Goal: Information Seeking & Learning: Learn about a topic

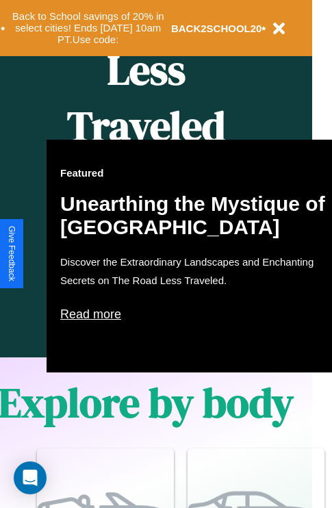
scroll to position [683, 22]
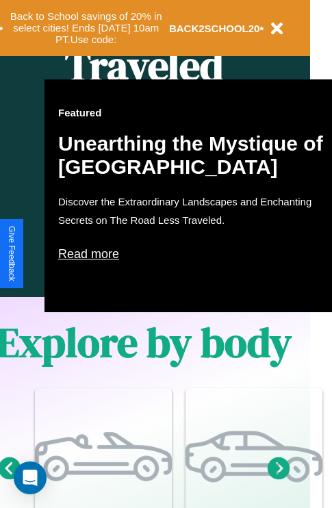
click at [195, 254] on p "Read more" at bounding box center [195, 254] width 274 height 22
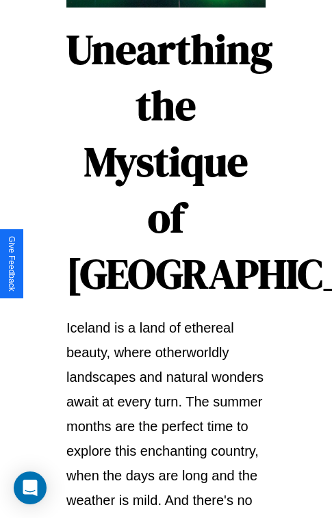
scroll to position [2367, 0]
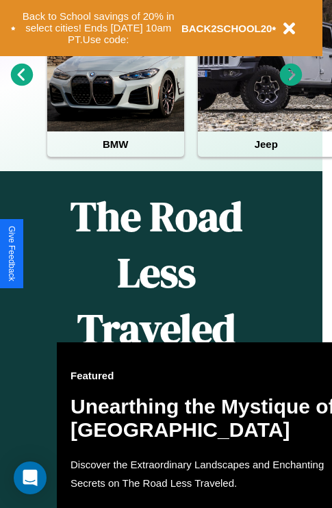
scroll to position [211, 0]
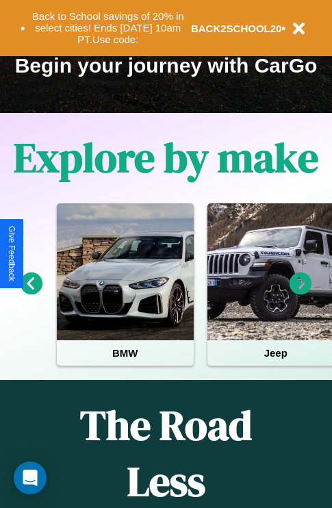
click at [301, 293] on icon at bounding box center [301, 283] width 23 height 23
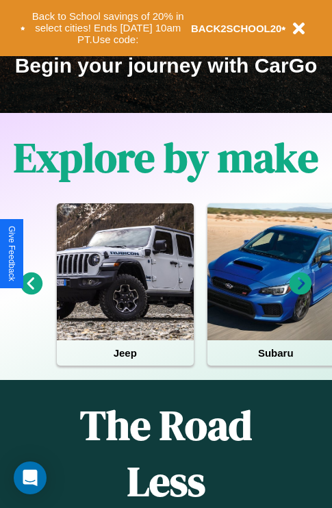
click at [31, 293] on icon at bounding box center [32, 283] width 23 height 23
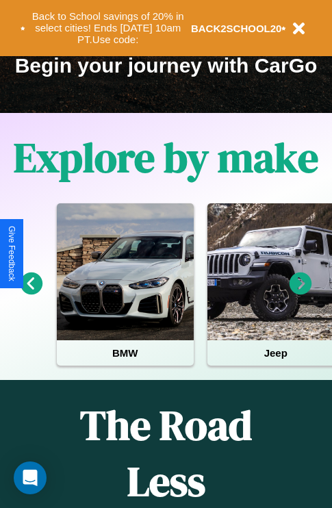
click at [31, 293] on icon at bounding box center [32, 283] width 23 height 23
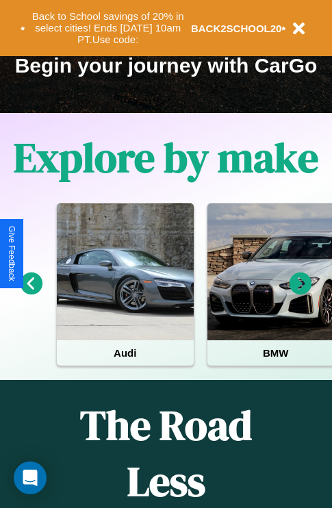
click at [301, 293] on icon at bounding box center [301, 283] width 23 height 23
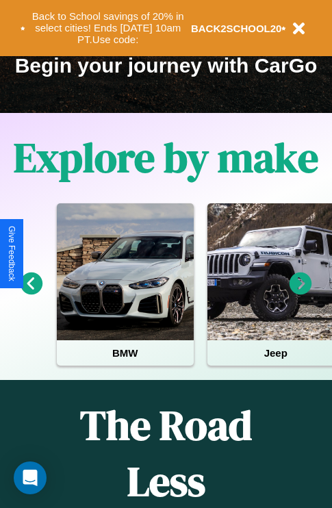
click at [301, 293] on icon at bounding box center [301, 283] width 23 height 23
